Goal: Navigation & Orientation: Find specific page/section

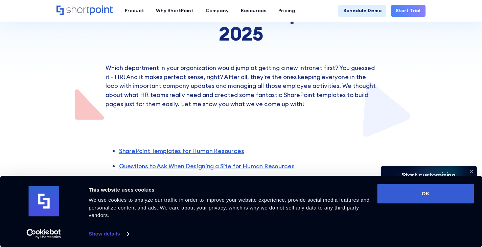
scroll to position [169, 0]
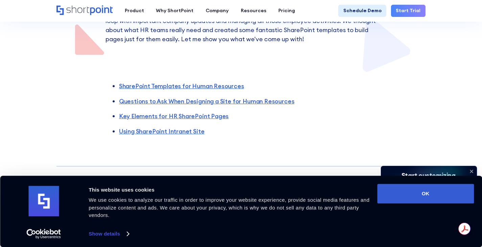
click at [471, 172] on icon at bounding box center [471, 172] width 3 height 3
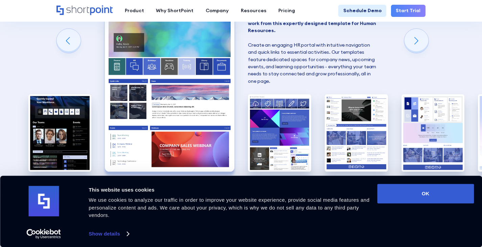
scroll to position [507, 0]
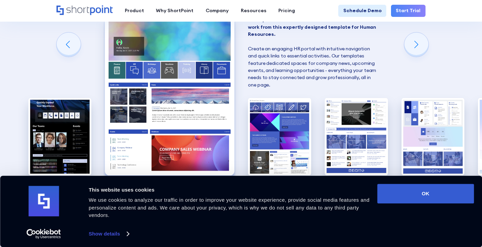
click at [185, 67] on img "2 / 6" at bounding box center [170, 95] width 130 height 159
click at [183, 82] on img "2 / 6" at bounding box center [170, 95] width 130 height 159
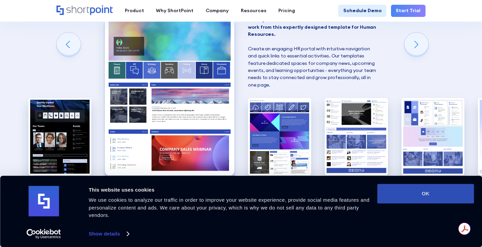
click at [434, 192] on button "OK" at bounding box center [425, 194] width 97 height 20
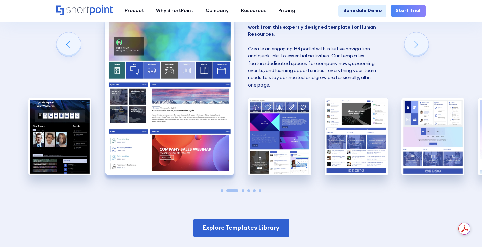
click at [196, 102] on img "2 / 6" at bounding box center [170, 95] width 130 height 159
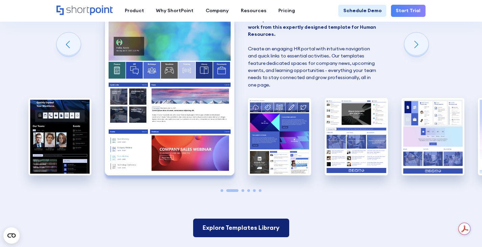
click at [211, 235] on link "Explore Templates Library" at bounding box center [241, 228] width 96 height 19
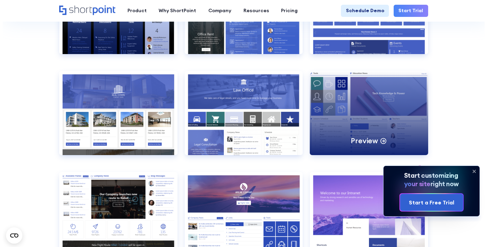
scroll to position [575, 0]
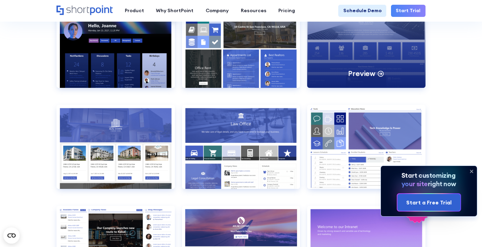
click at [392, 55] on div "Preview" at bounding box center [366, 46] width 118 height 84
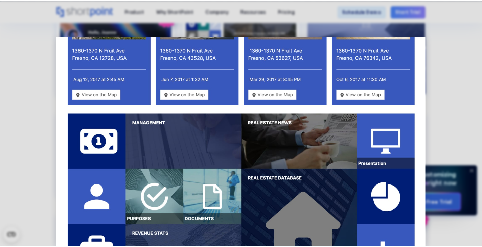
scroll to position [505, 0]
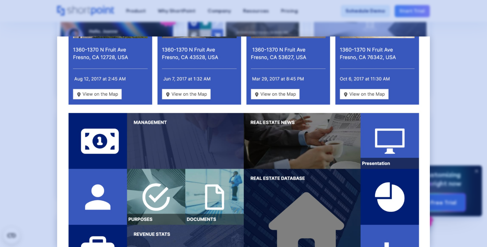
click at [453, 42] on div at bounding box center [243, 123] width 487 height 247
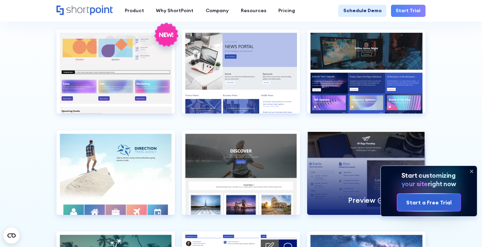
scroll to position [1522, 0]
